Goal: Information Seeking & Learning: Compare options

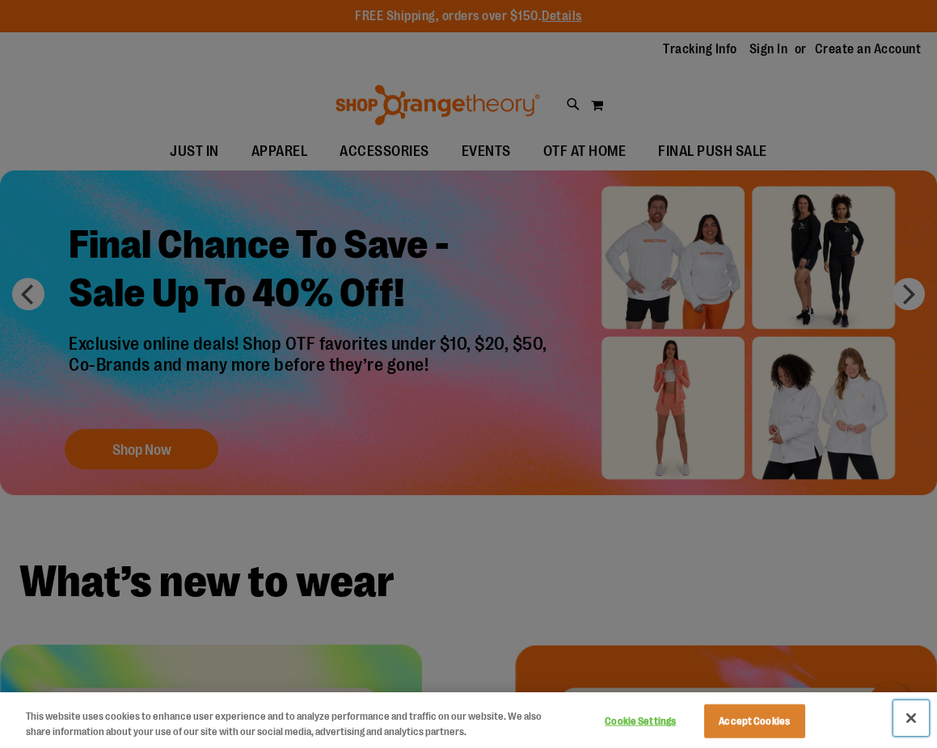
click at [904, 718] on button "Close" at bounding box center [911, 719] width 36 height 36
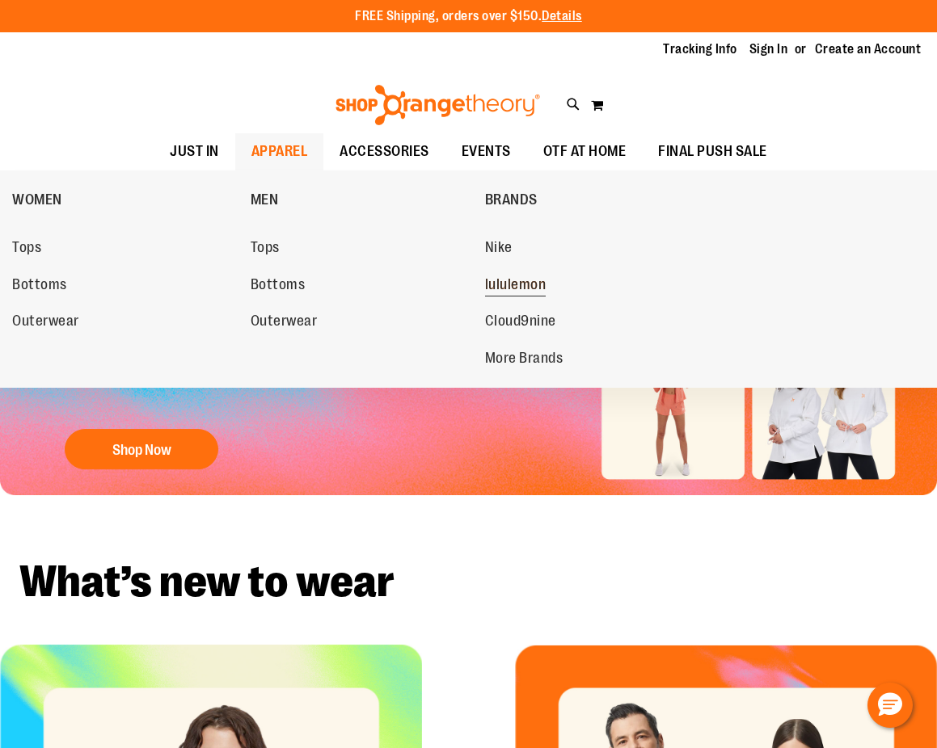
click at [533, 280] on span "lululemon" at bounding box center [515, 286] width 61 height 20
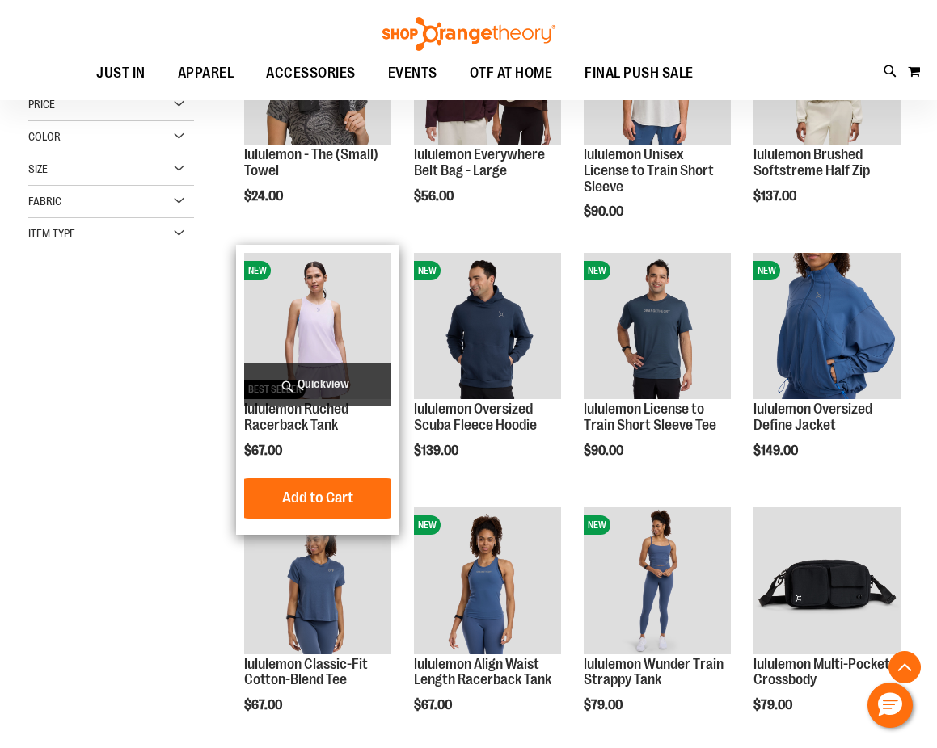
scroll to position [403, 0]
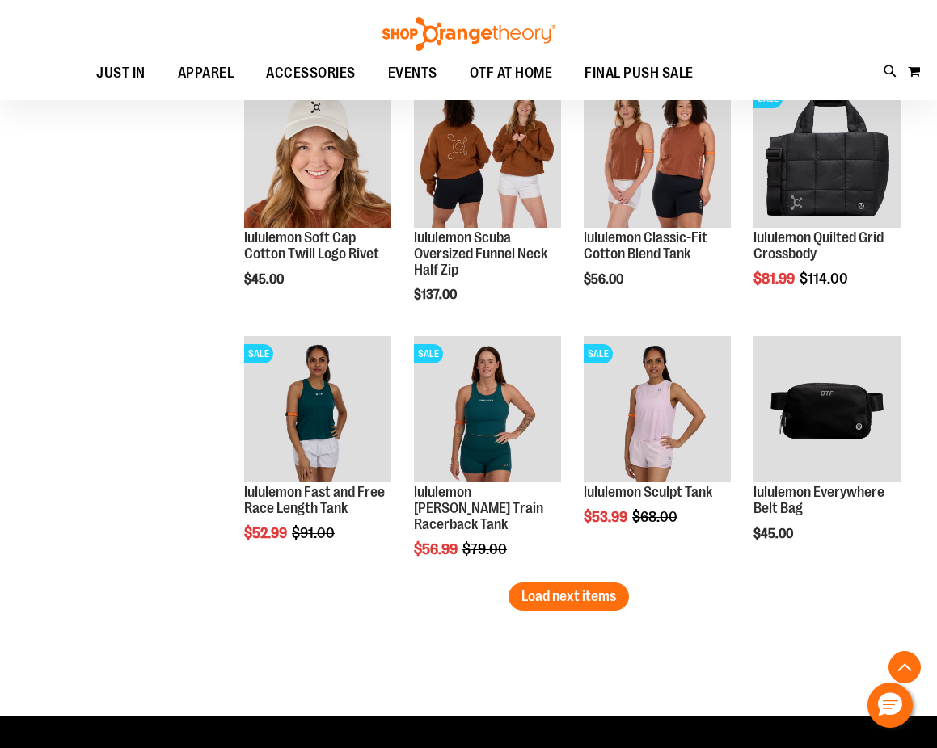
scroll to position [2181, 0]
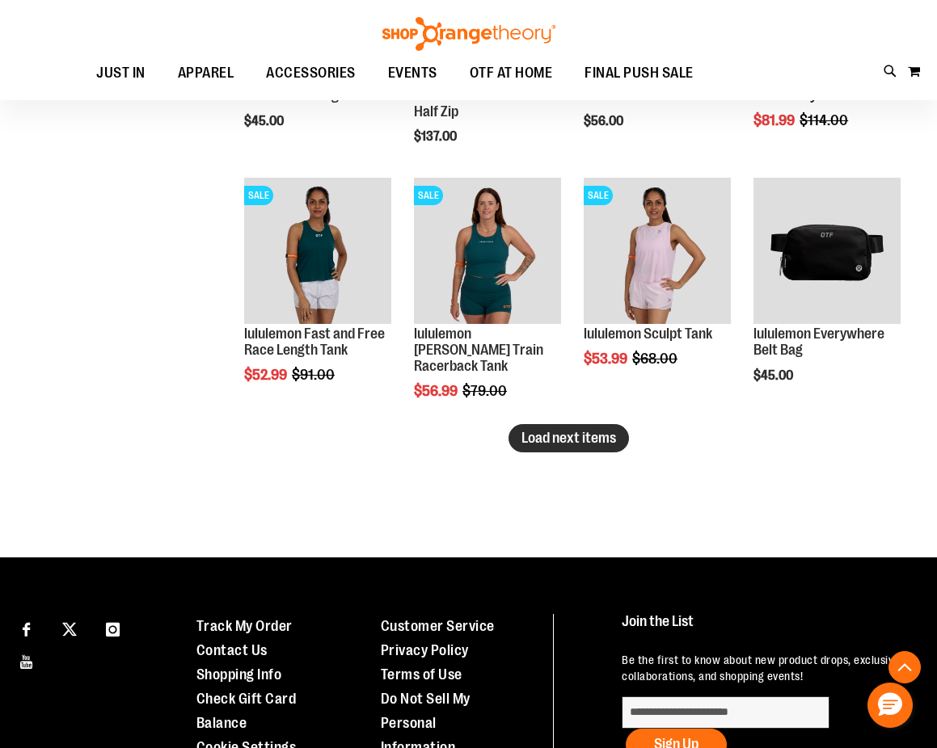
click at [603, 438] on span "Load next items" at bounding box center [568, 438] width 95 height 16
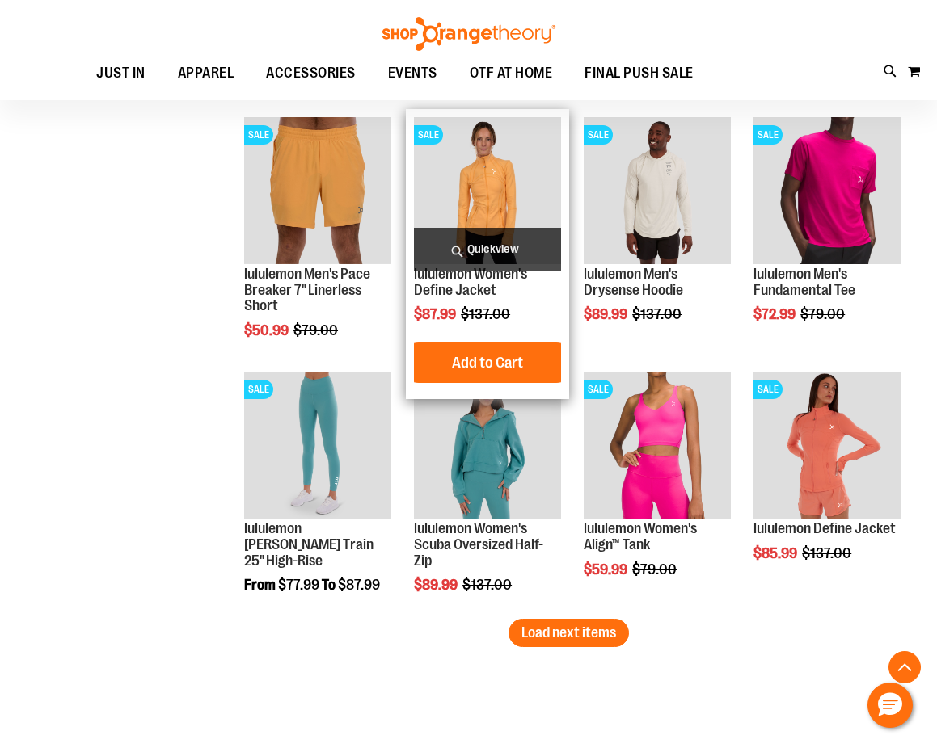
scroll to position [2828, 0]
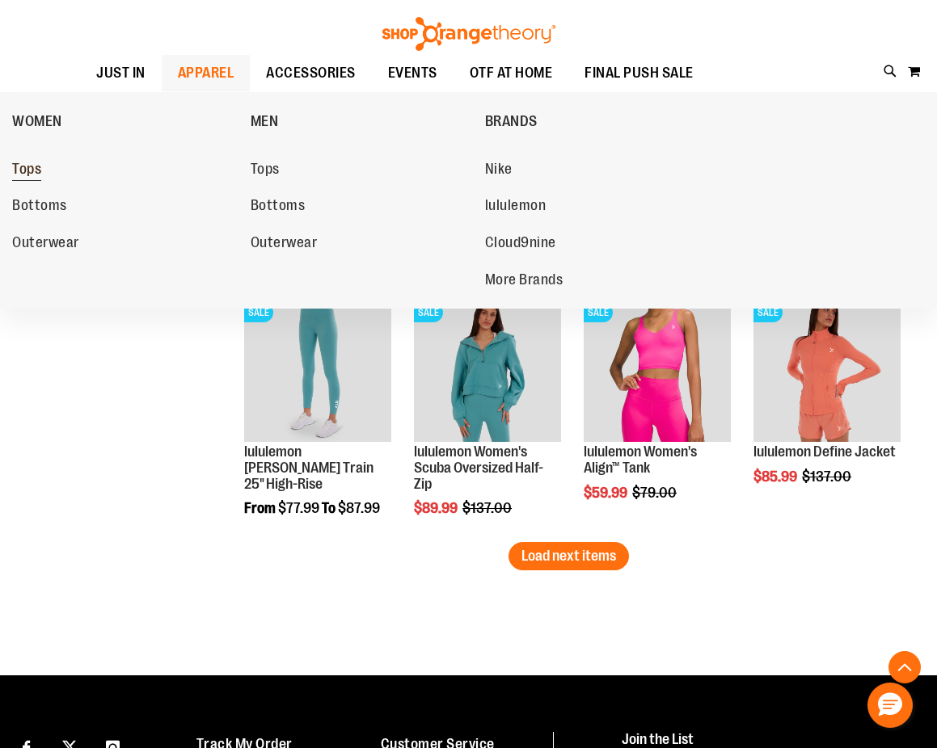
click at [35, 171] on span "Tops" at bounding box center [26, 171] width 29 height 20
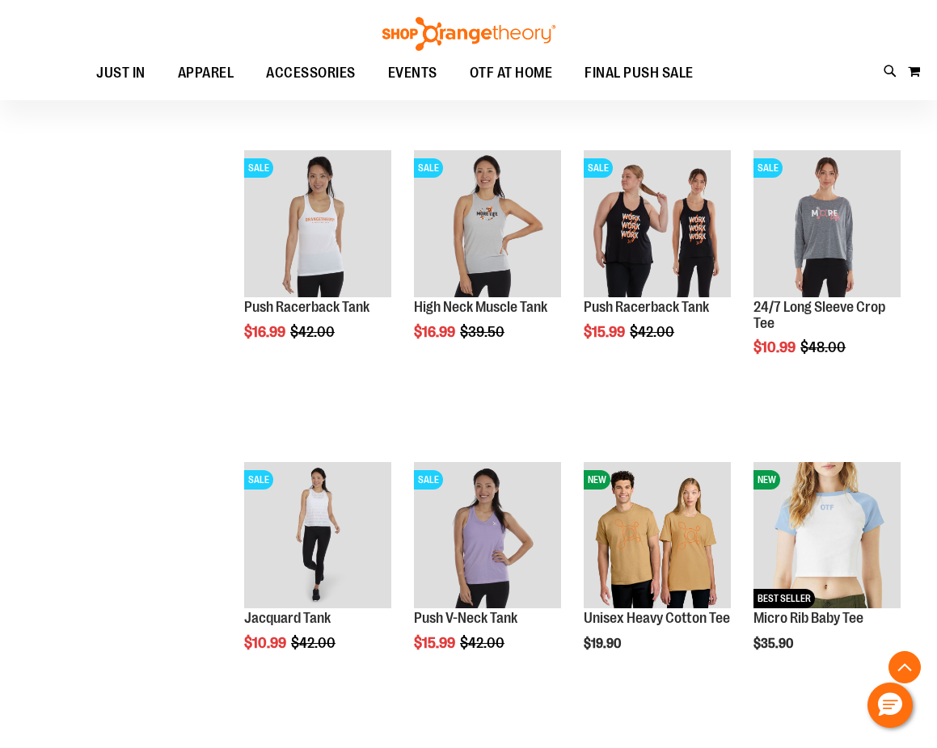
scroll to position [2343, 0]
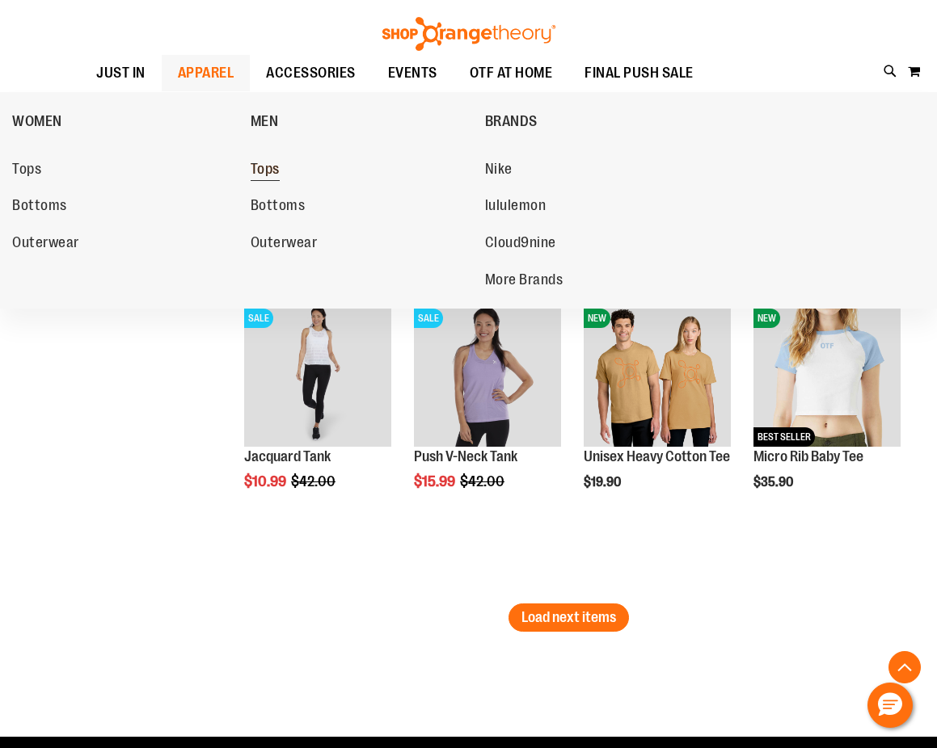
click at [275, 168] on span "Tops" at bounding box center [265, 171] width 29 height 20
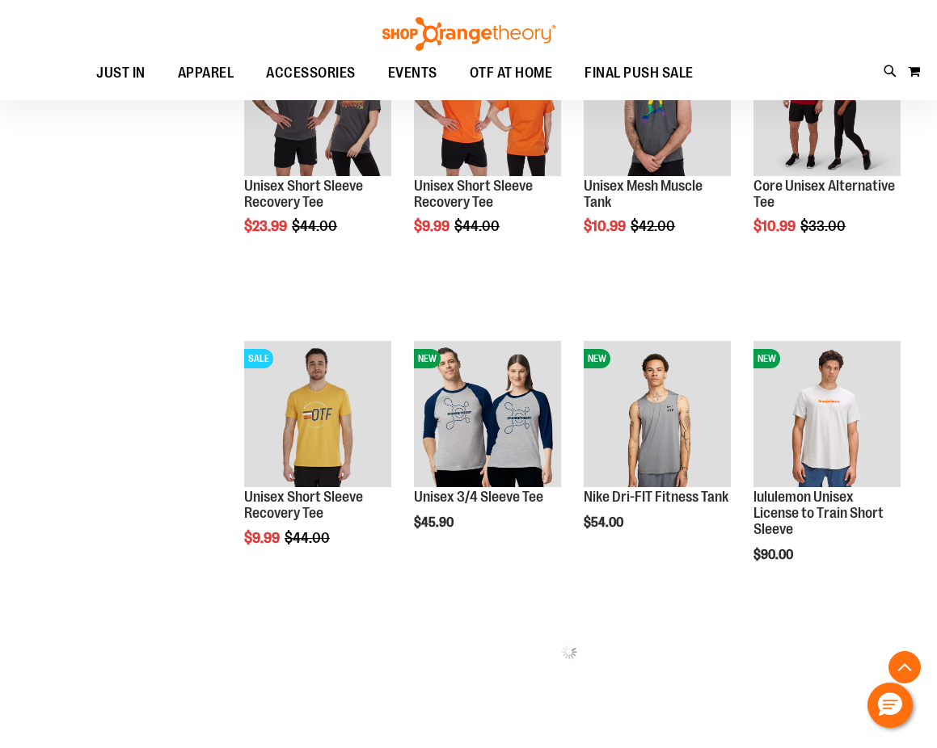
scroll to position [484, 0]
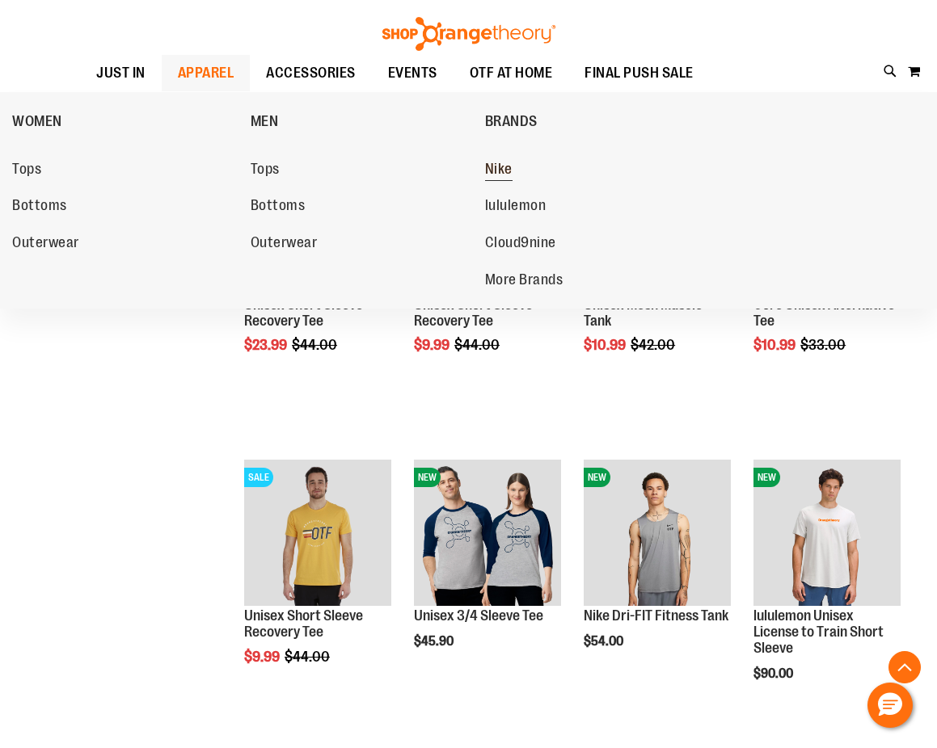
click at [495, 171] on span "Nike" at bounding box center [498, 171] width 27 height 20
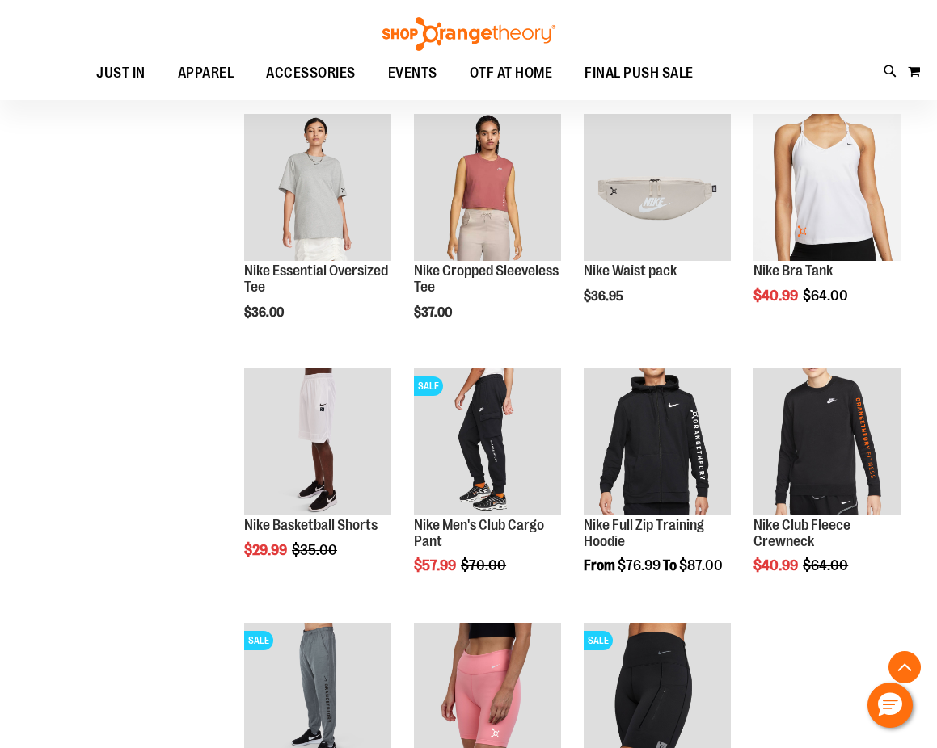
scroll to position [1050, 0]
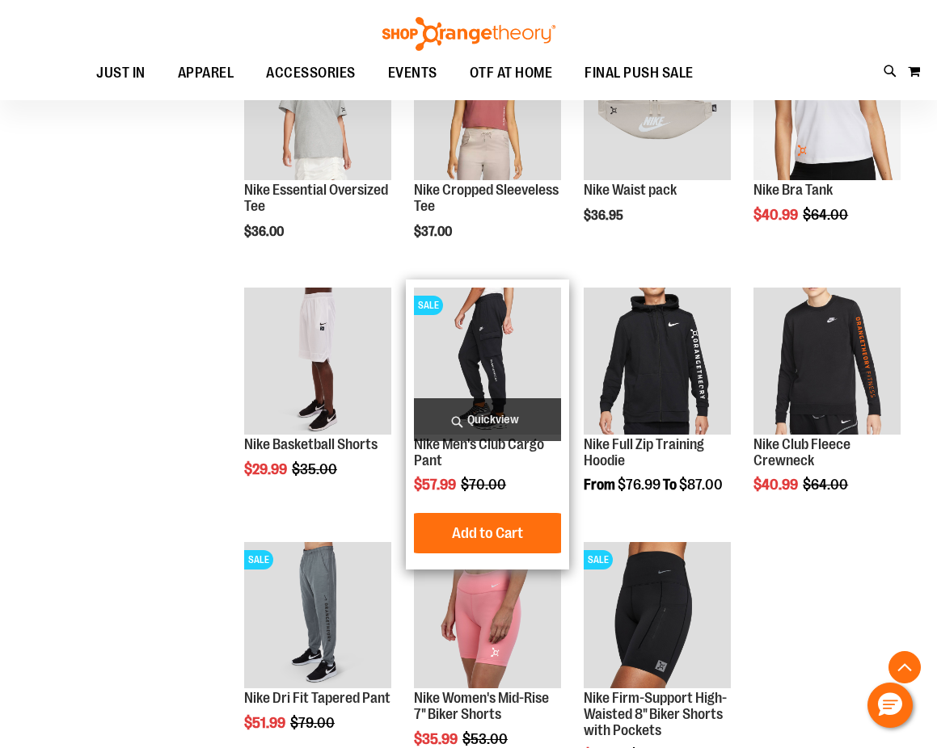
click at [448, 347] on img "product" at bounding box center [487, 361] width 147 height 147
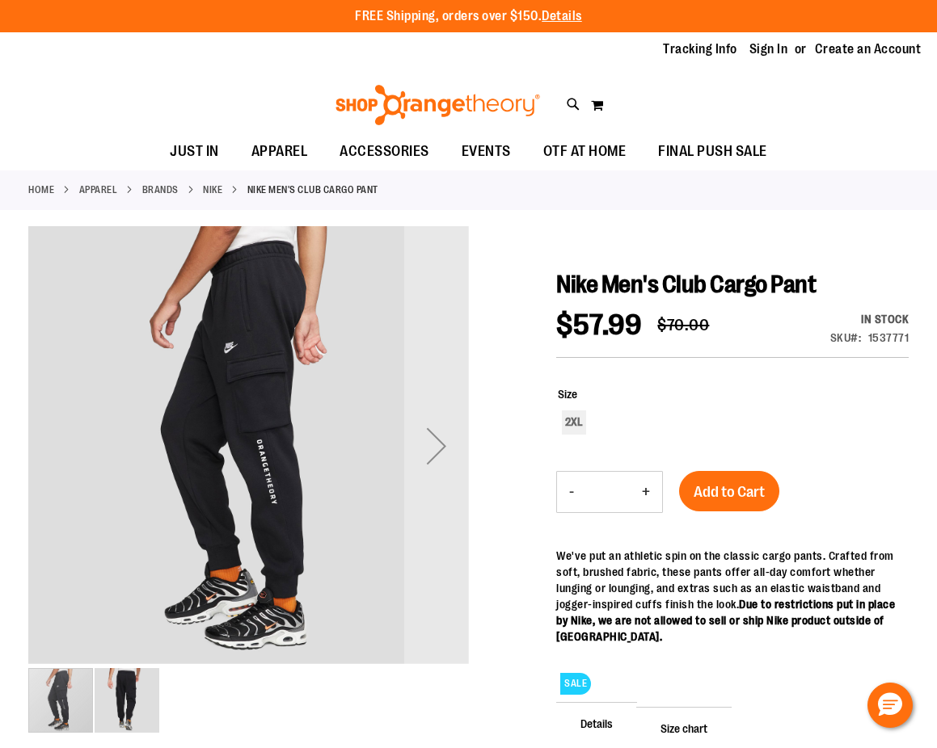
click at [116, 681] on img "image 2 of 2" at bounding box center [127, 700] width 65 height 65
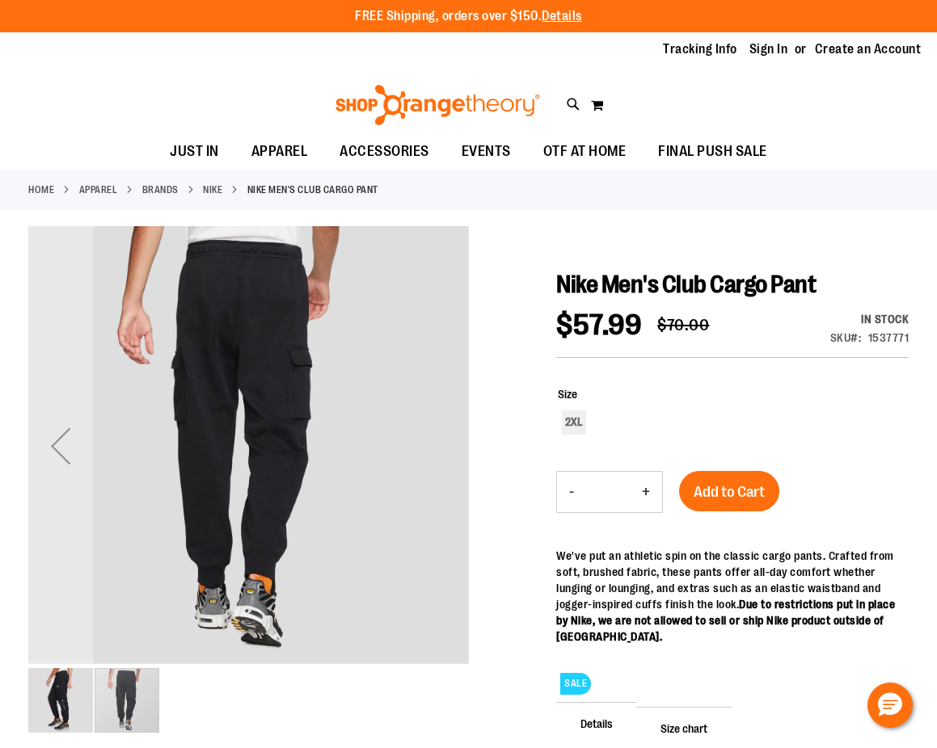
click at [32, 701] on img "image 1 of 2" at bounding box center [60, 700] width 65 height 65
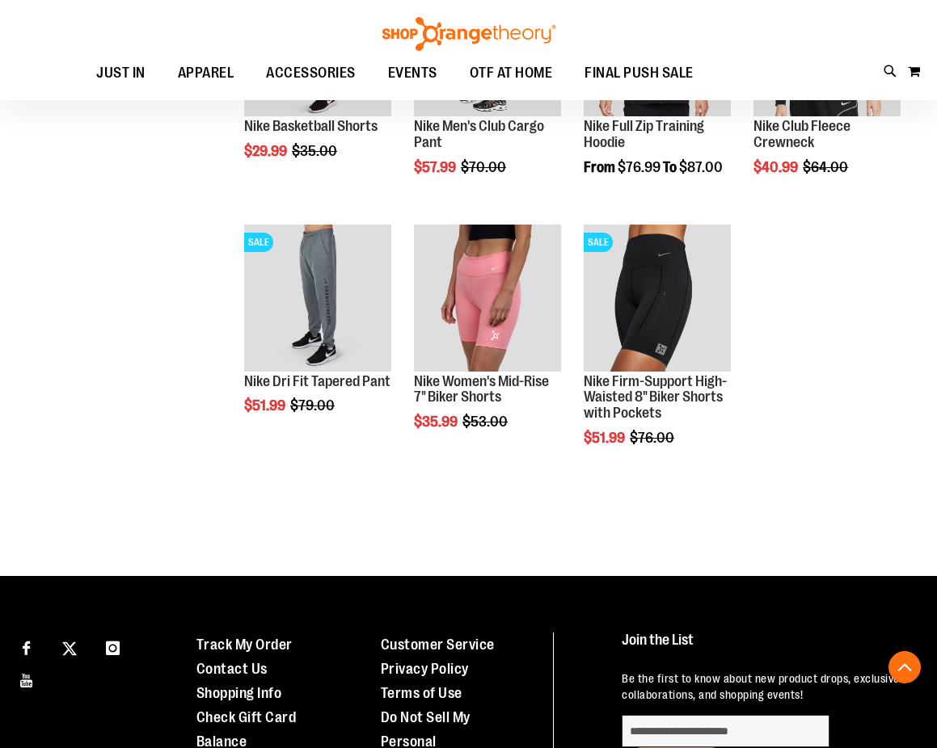
scroll to position [646, 0]
